Goal: Transaction & Acquisition: Purchase product/service

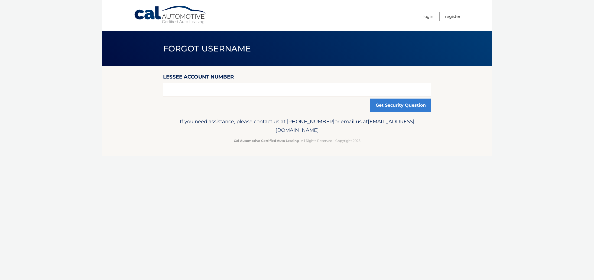
click at [363, 120] on p "If you need assistance, please contact us at: [PHONE_NUMBER] or email us at [EM…" at bounding box center [296, 125] width 261 height 17
click at [264, 88] on input "text" at bounding box center [297, 90] width 268 height 14
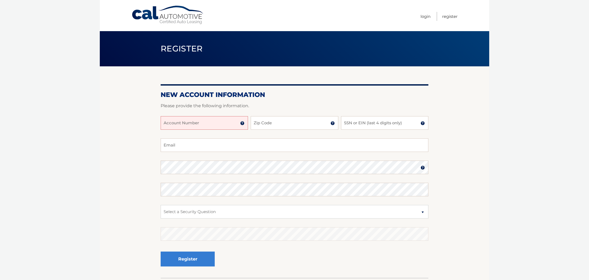
click at [215, 127] on input "Account Number" at bounding box center [204, 123] width 87 height 14
click at [425, 15] on link "Login" at bounding box center [426, 16] width 10 height 9
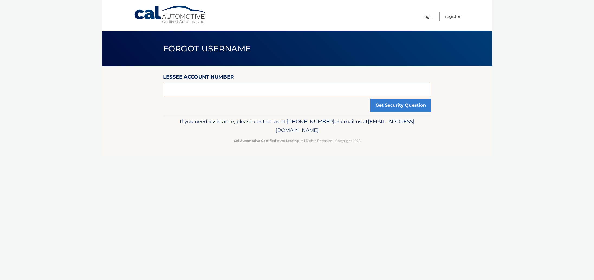
click at [305, 91] on input "text" at bounding box center [297, 90] width 268 height 14
type input "44456002809"
click at [370, 99] on button "Get Security Question" at bounding box center [400, 106] width 61 height 14
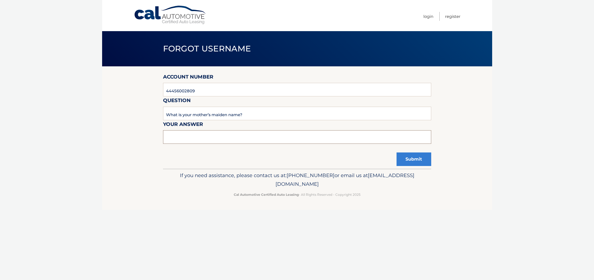
click at [192, 139] on input "text" at bounding box center [297, 137] width 268 height 14
type input "Estrain"
click at [420, 161] on button "Submit" at bounding box center [413, 159] width 35 height 14
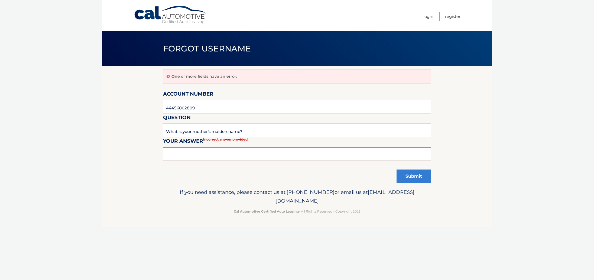
click at [200, 158] on input "text" at bounding box center [297, 154] width 268 height 14
click at [429, 16] on link "Login" at bounding box center [428, 16] width 10 height 9
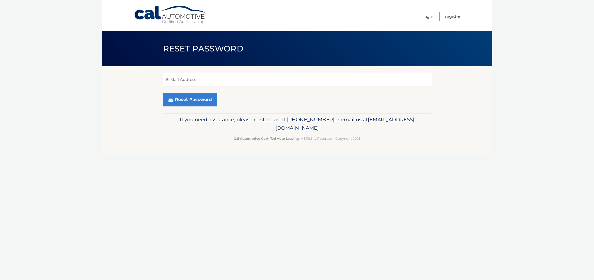
click at [208, 81] on input "E-Mail Address" at bounding box center [297, 80] width 268 height 14
type input "[PERSON_NAME][EMAIL_ADDRESS][PERSON_NAME][DOMAIN_NAME]"
click at [163, 93] on button "Reset Password" at bounding box center [190, 100] width 54 height 14
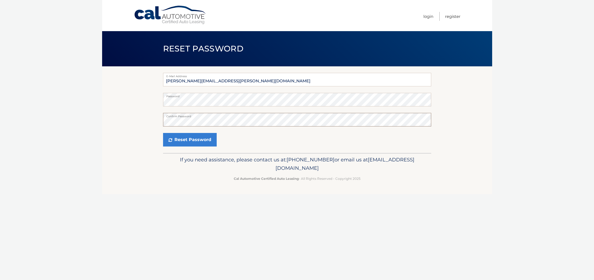
click at [163, 133] on button "Reset Password" at bounding box center [190, 140] width 54 height 14
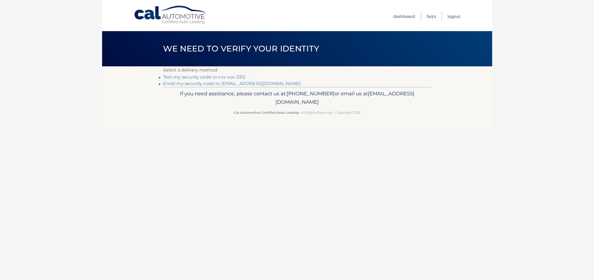
drag, startPoint x: 244, startPoint y: 79, endPoint x: 241, endPoint y: 79, distance: 3.0
click at [244, 79] on li "Text my security code to xxx-xxx-3312" at bounding box center [297, 77] width 268 height 6
click at [239, 78] on link "Text my security code to xxx-xxx-3312" at bounding box center [204, 76] width 83 height 5
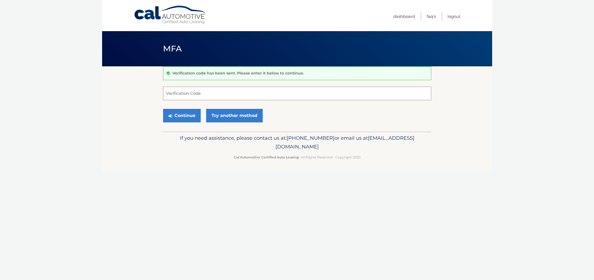
click at [179, 89] on input "Verification Code" at bounding box center [297, 94] width 268 height 14
type input "594018"
click at [184, 116] on button "Continue" at bounding box center [182, 116] width 38 height 14
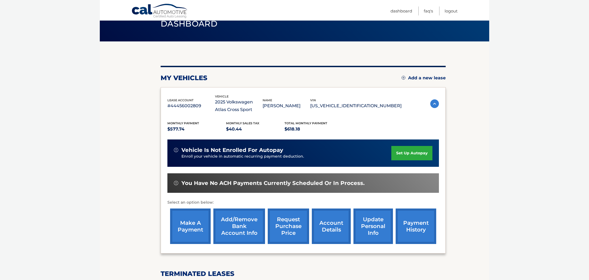
scroll to position [27, 0]
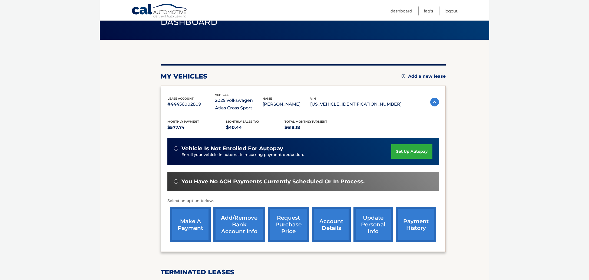
click at [405, 153] on link "set up autopay" at bounding box center [412, 151] width 41 height 14
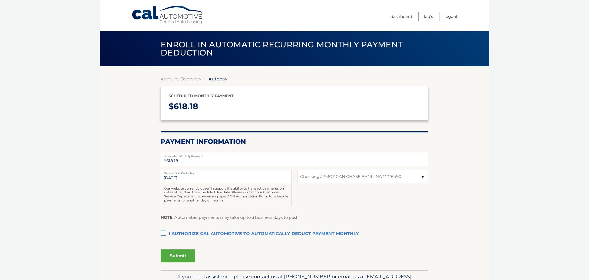
select select "MWU1NmVjNmEtODgxMi00MzdlLWI1YjctZWRhNzJmMzIzYmM3"
click at [165, 234] on label "I authorize cal automotive to automatically deduct payment monthly This checkbo…" at bounding box center [295, 233] width 268 height 11
click at [0, 0] on input "I authorize cal automotive to automatically deduct payment monthly This checkbo…" at bounding box center [0, 0] width 0 height 0
click at [184, 254] on button "Submit" at bounding box center [178, 255] width 35 height 13
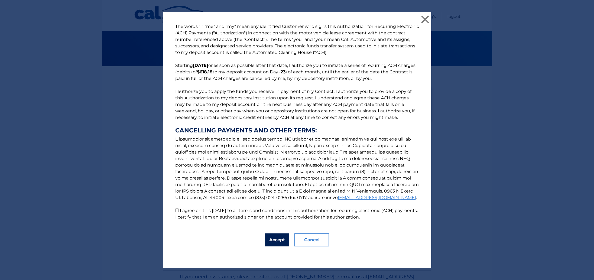
click at [273, 241] on button "Accept" at bounding box center [277, 239] width 24 height 13
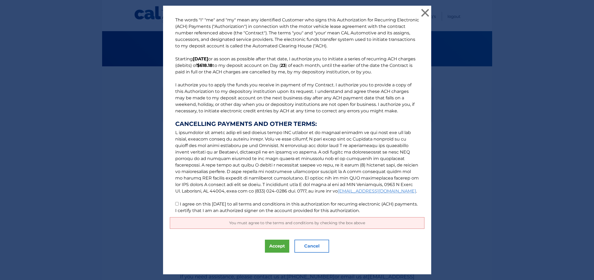
click at [175, 205] on input "I agree on this 09/24/2025 to all terms and conditions in this authorization fo…" at bounding box center [177, 204] width 4 height 4
checkbox input "true"
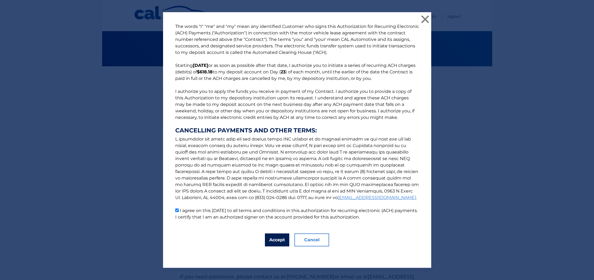
click at [273, 242] on button "Accept" at bounding box center [277, 239] width 24 height 13
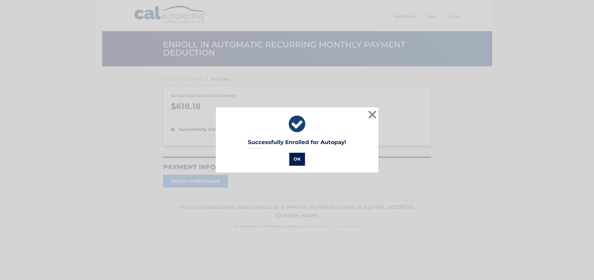
click at [300, 158] on button "OK" at bounding box center [297, 159] width 16 height 13
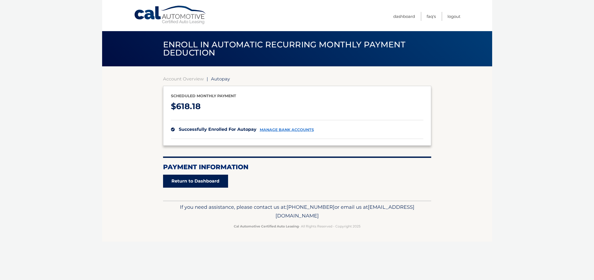
click at [206, 180] on link "Return to Dashboard" at bounding box center [195, 181] width 65 height 13
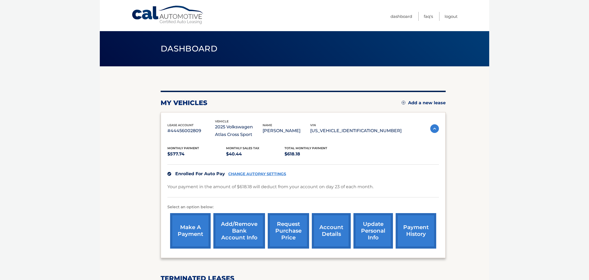
click at [191, 227] on link "make a payment" at bounding box center [190, 230] width 41 height 35
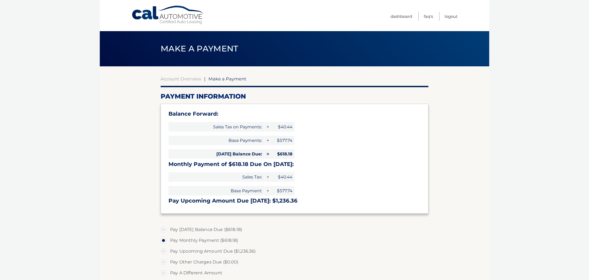
select select "MWU1NmVjNmEtODgxMi00MzdlLWI1YjctZWRhNzJmMzIzYmM3"
click at [163, 230] on label "Pay Today's Balance Due ($618.18)" at bounding box center [295, 229] width 268 height 11
click at [163, 230] on input "Pay Today's Balance Due ($618.18)" at bounding box center [165, 228] width 5 height 9
radio input "true"
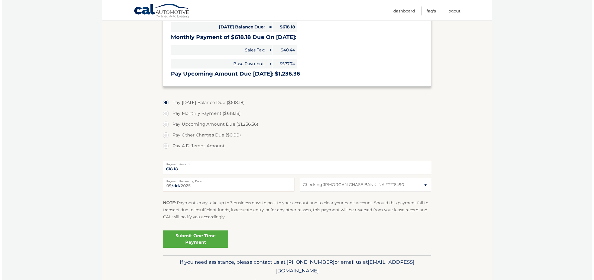
scroll to position [135, 0]
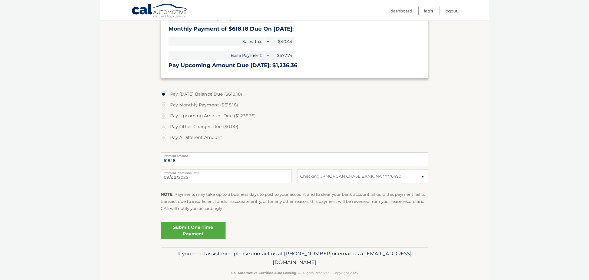
click at [186, 232] on link "Submit One Time Payment" at bounding box center [193, 230] width 65 height 17
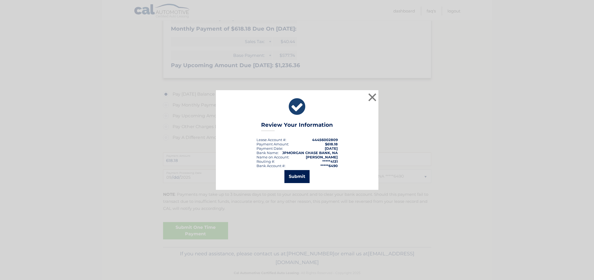
click at [295, 181] on button "Submit" at bounding box center [296, 176] width 25 height 13
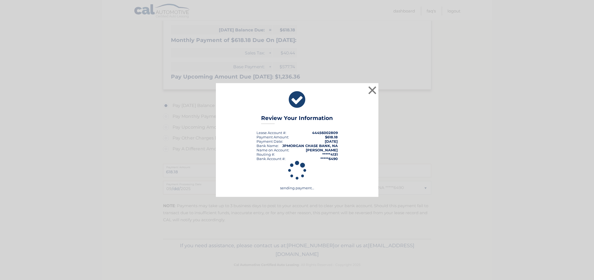
scroll to position [124, 0]
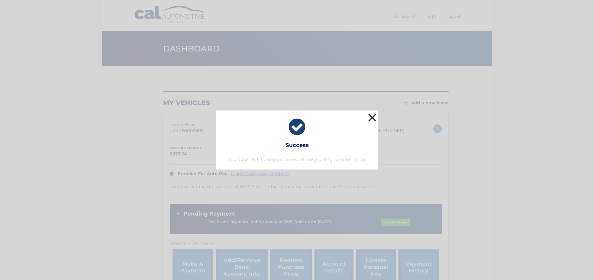
click at [370, 117] on button "×" at bounding box center [372, 117] width 11 height 11
